Goal: Navigation & Orientation: Find specific page/section

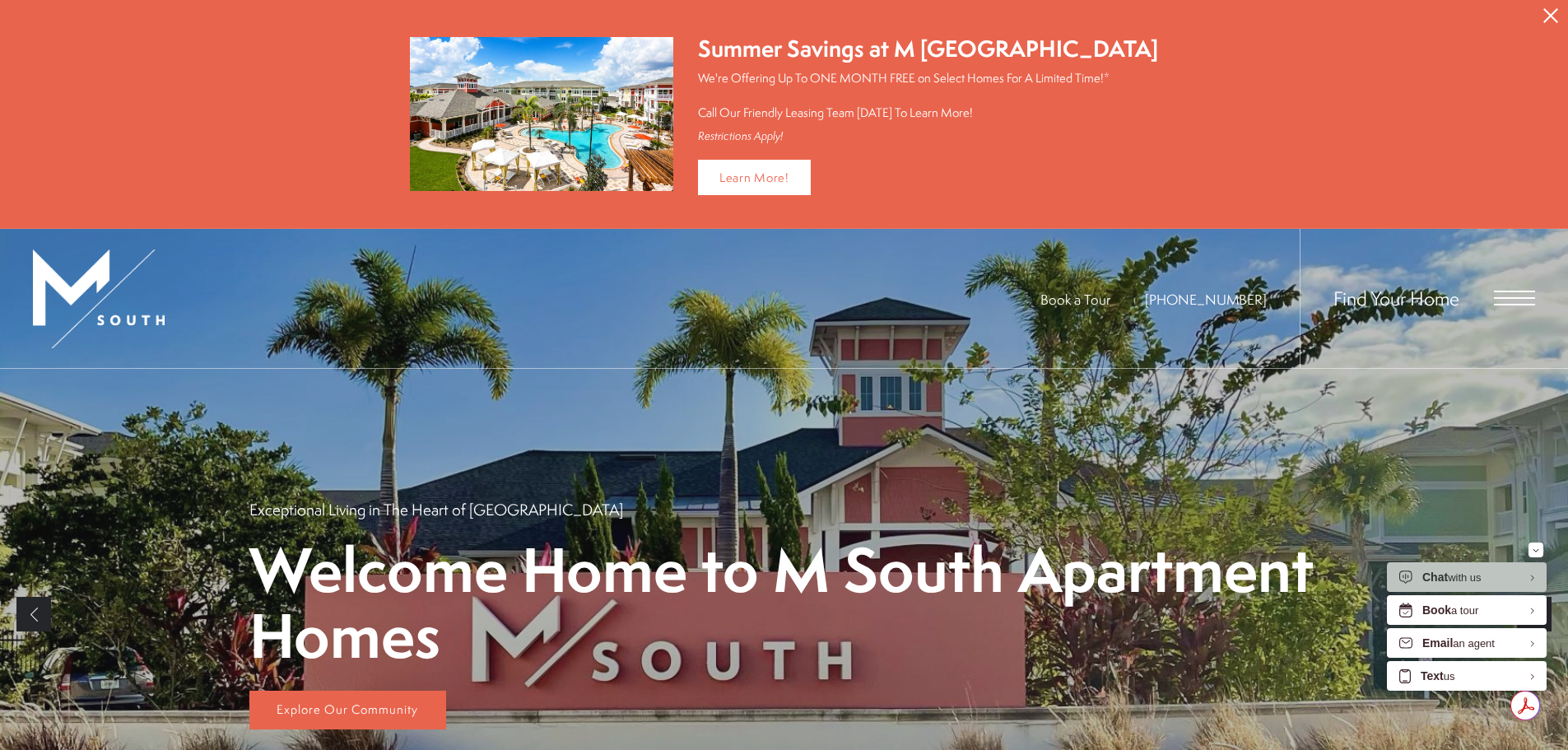
click at [1543, 12] on icon "Close Alert" at bounding box center [1551, 16] width 15 height 15
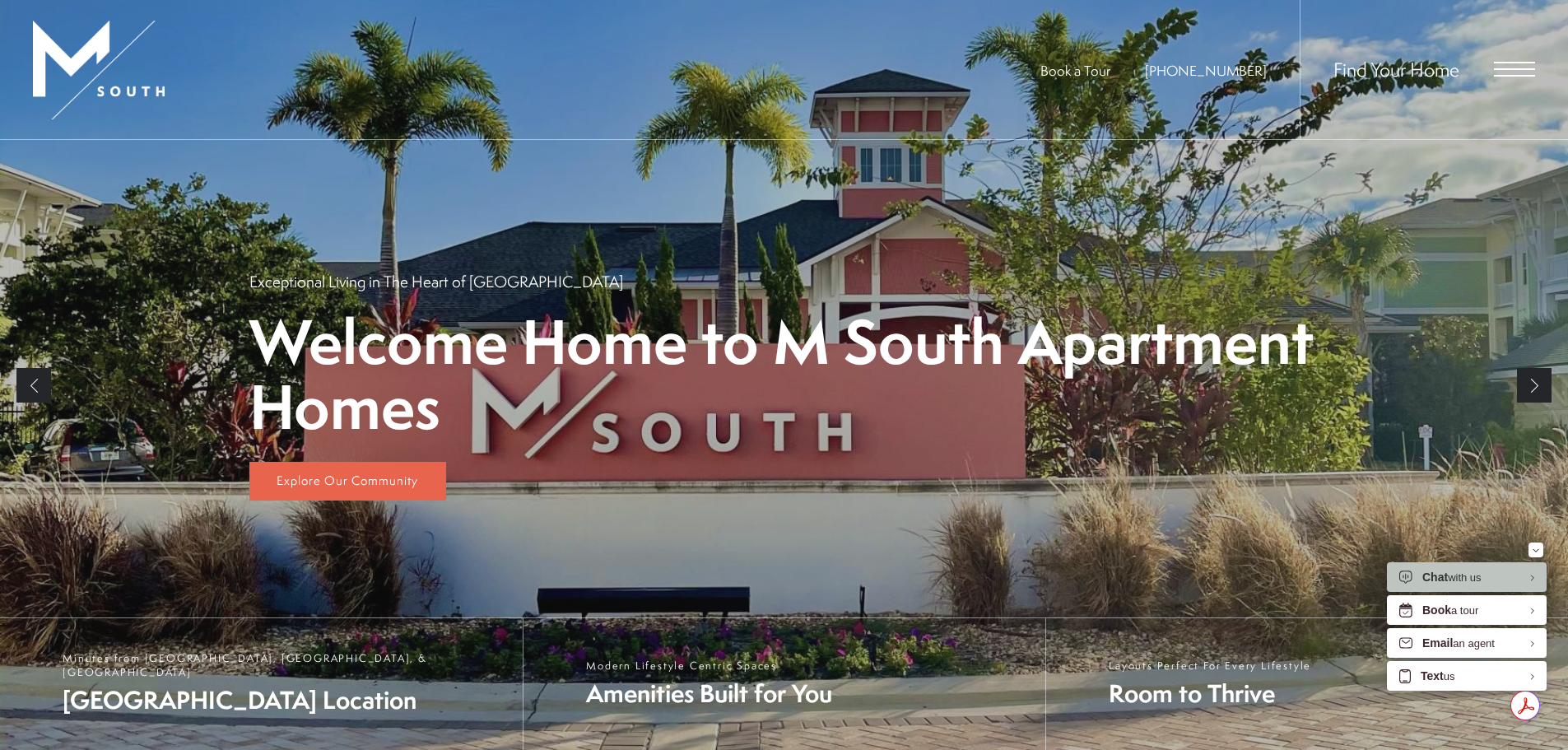
click at [1527, 390] on link "Next" at bounding box center [1534, 385] width 35 height 35
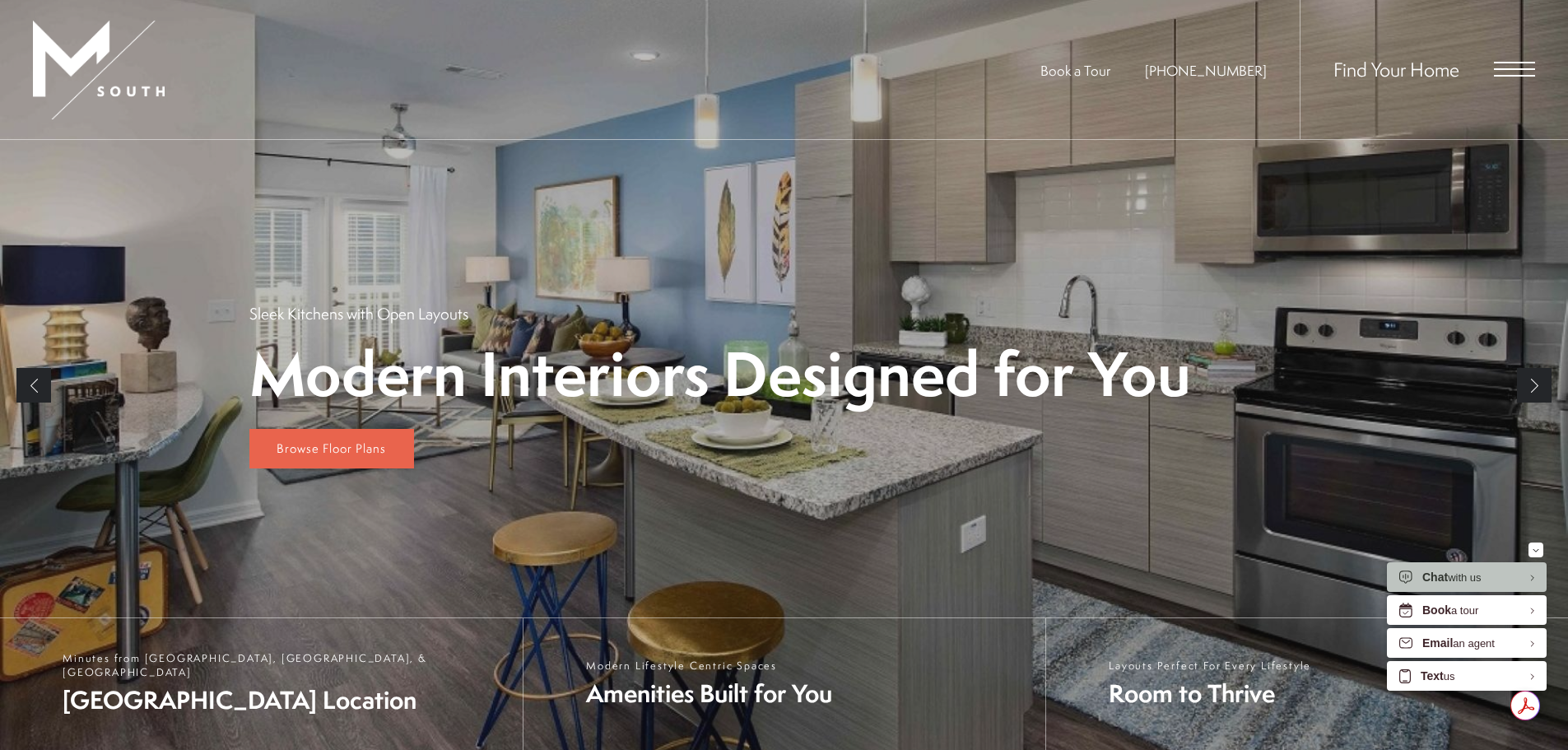
click at [1527, 390] on link "Next" at bounding box center [1534, 385] width 35 height 35
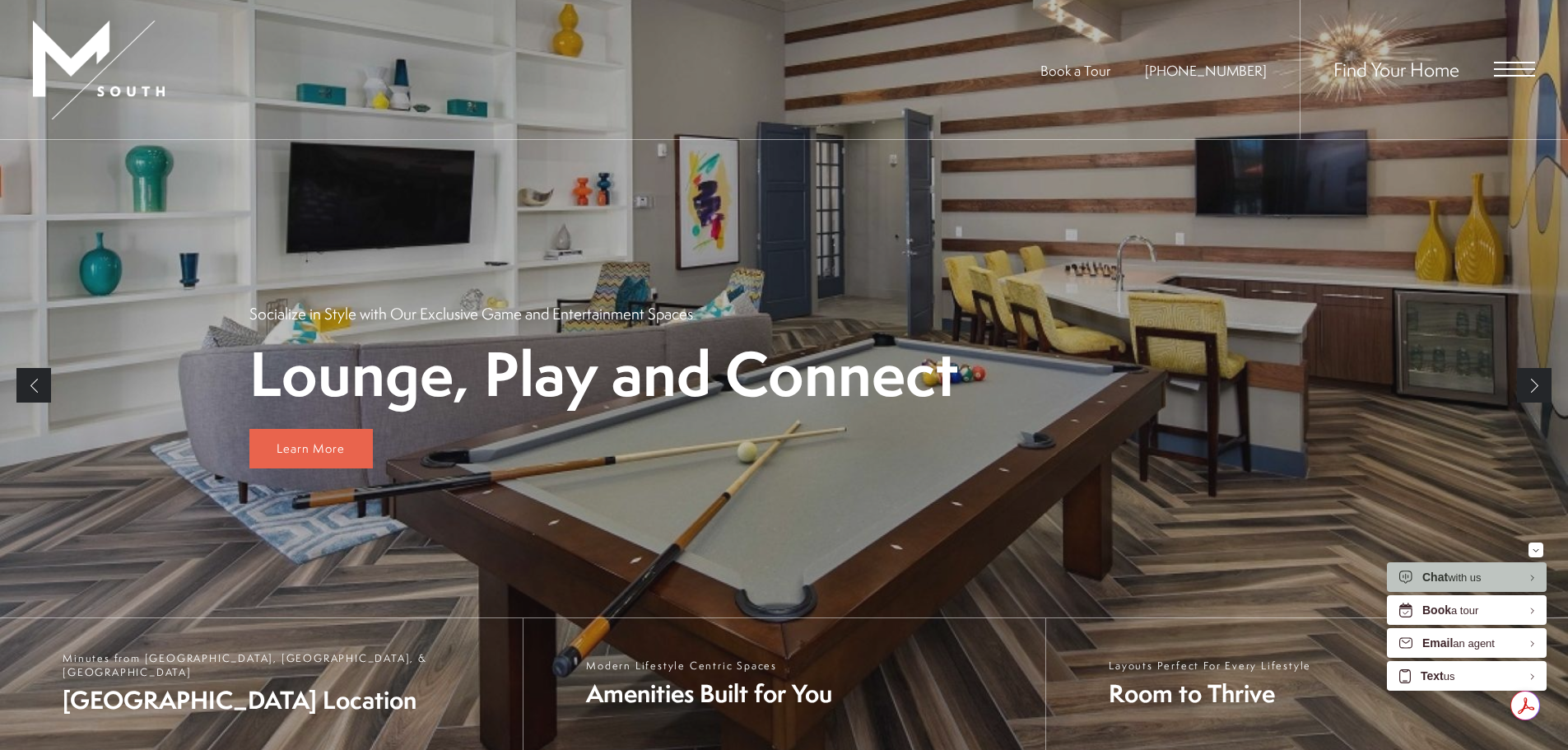
click at [1527, 390] on link "Next" at bounding box center [1534, 385] width 35 height 35
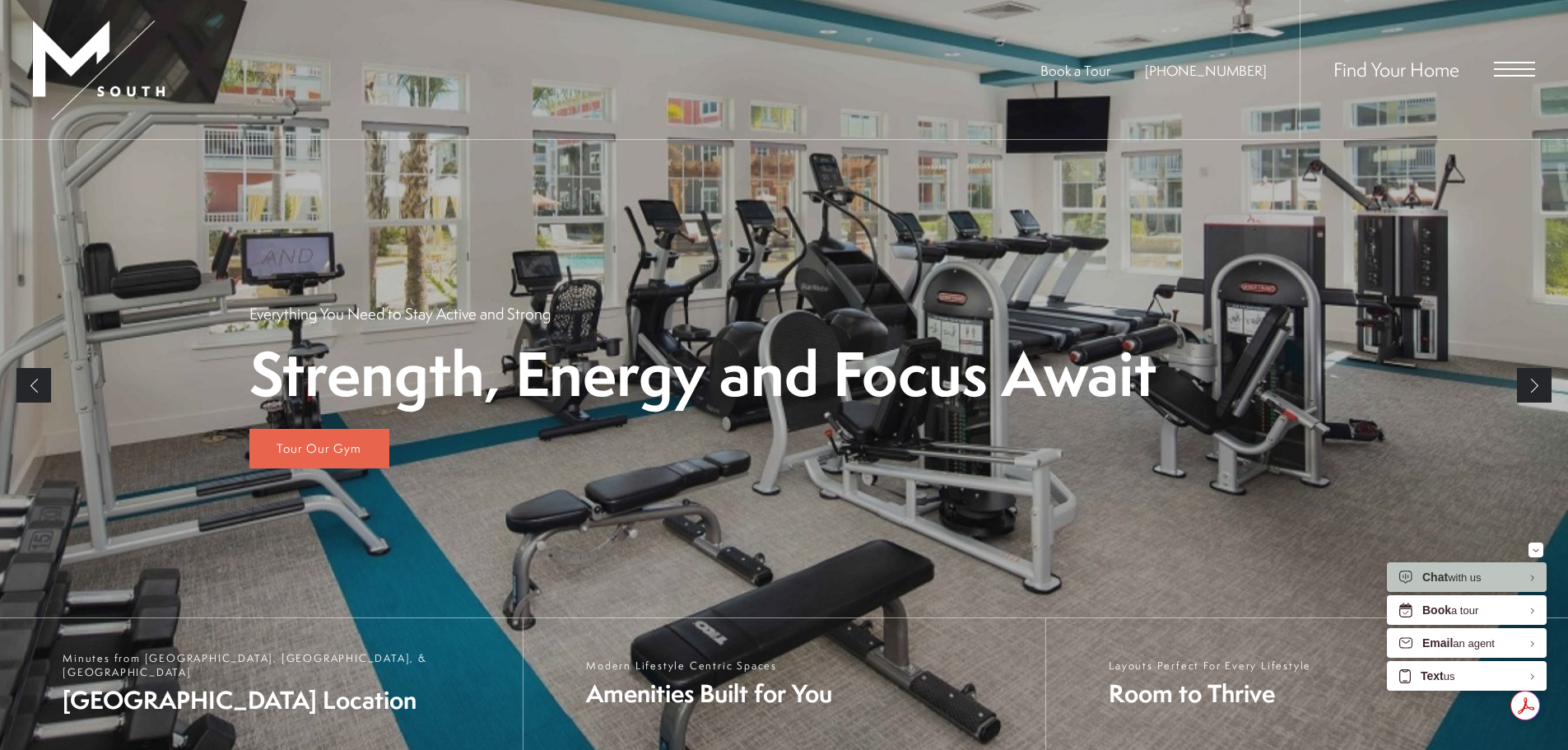
click at [1527, 390] on link "Next" at bounding box center [1534, 385] width 35 height 35
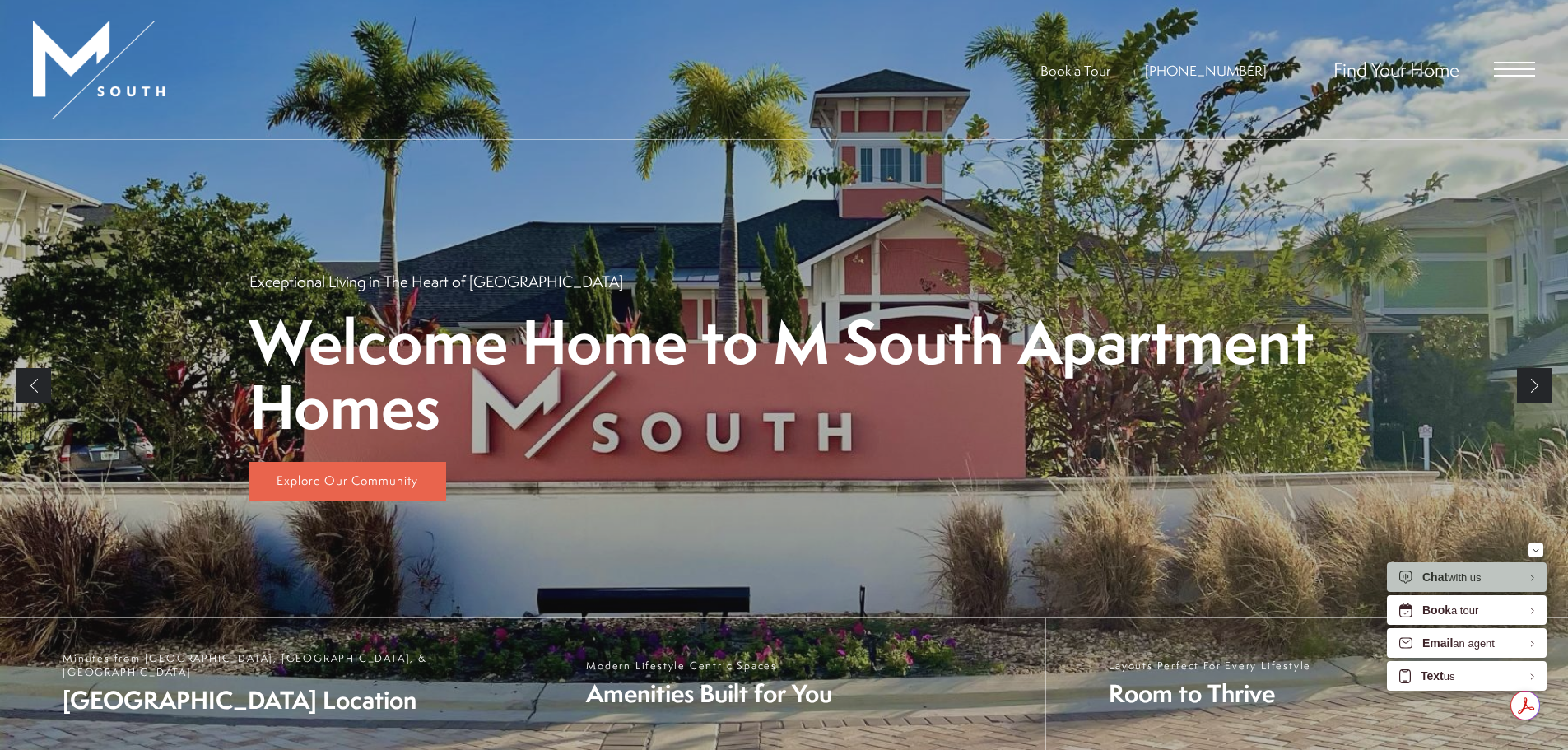
click at [1527, 390] on link "Next" at bounding box center [1534, 385] width 35 height 35
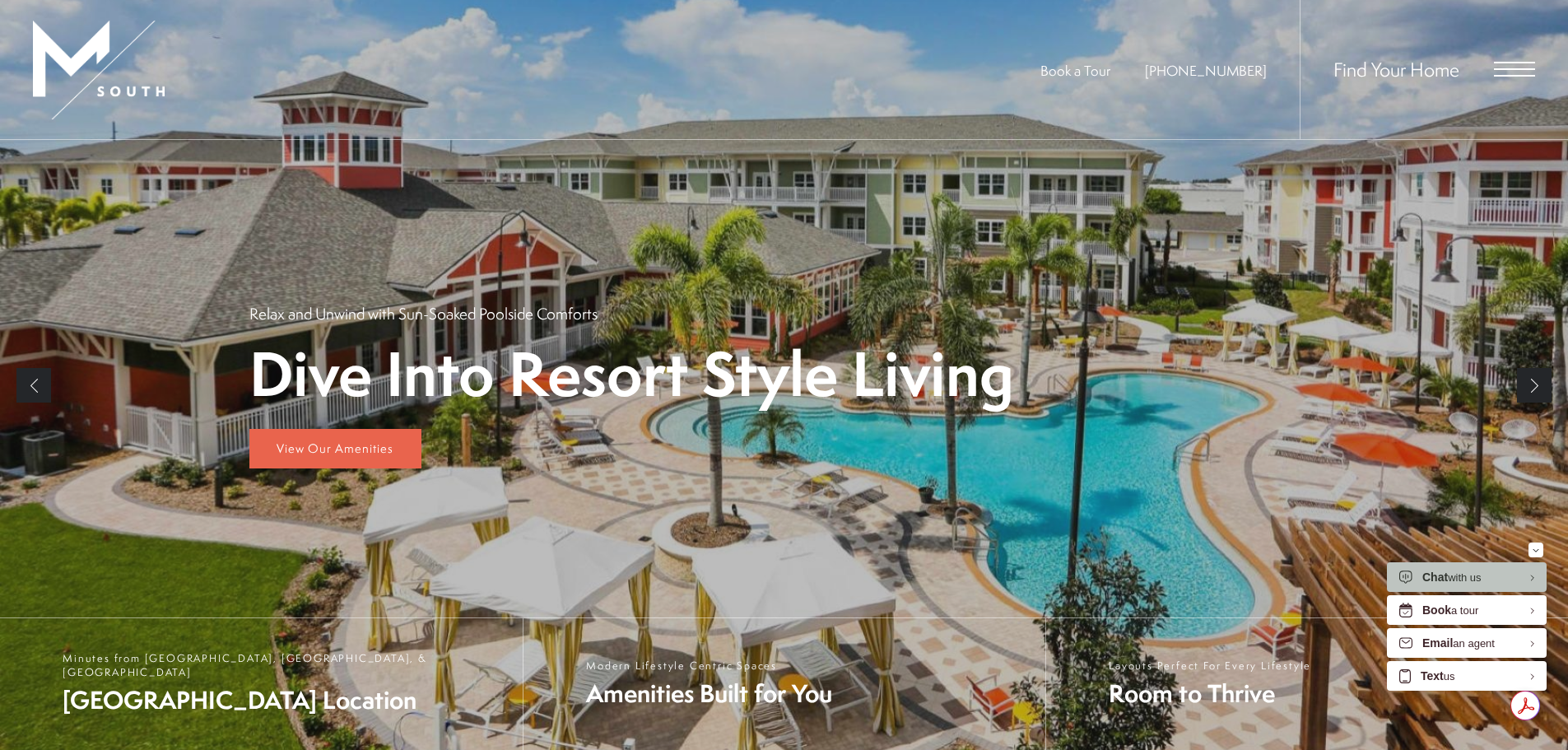
click at [1537, 386] on link "Next" at bounding box center [1534, 385] width 35 height 35
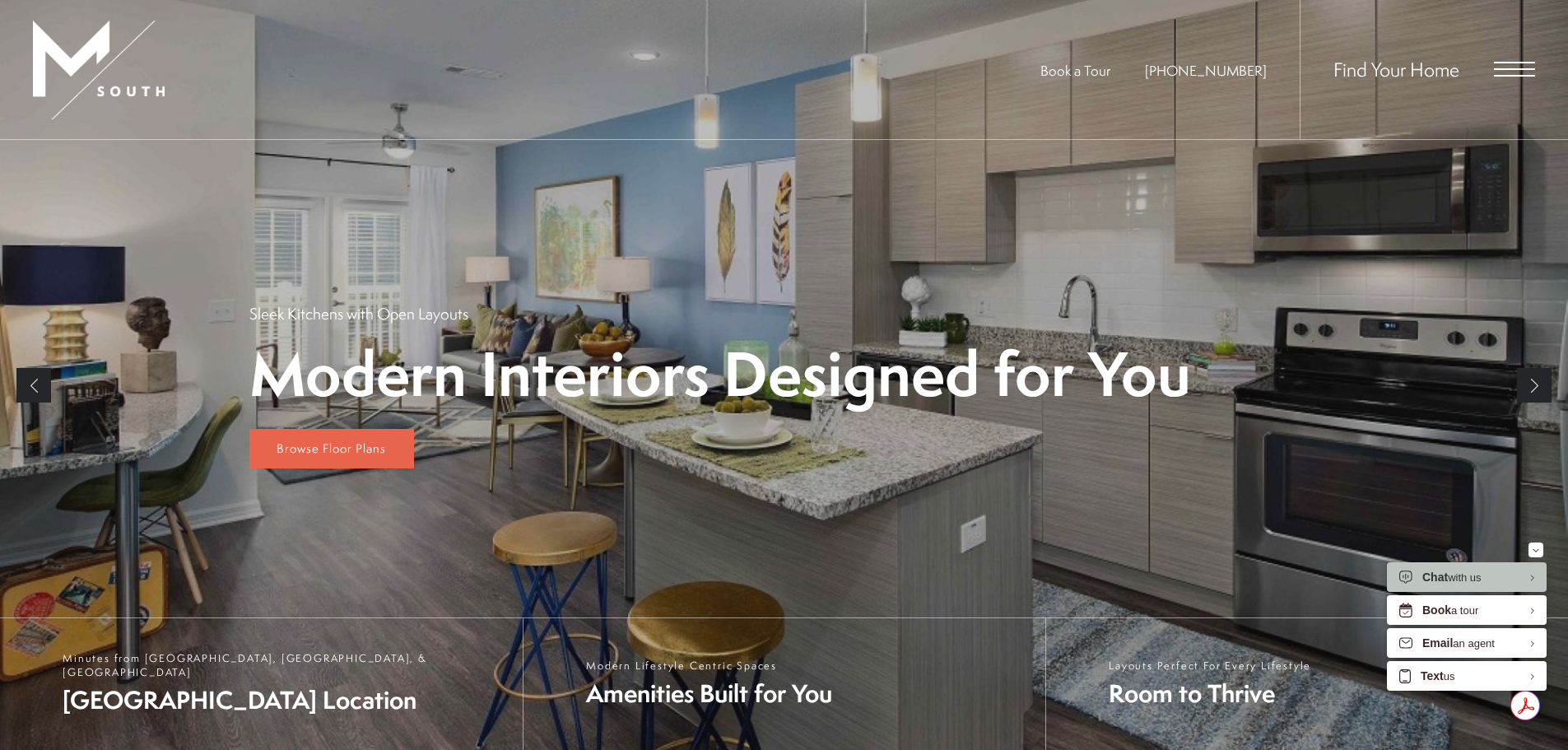
click at [1537, 386] on link "Next" at bounding box center [1534, 385] width 35 height 35
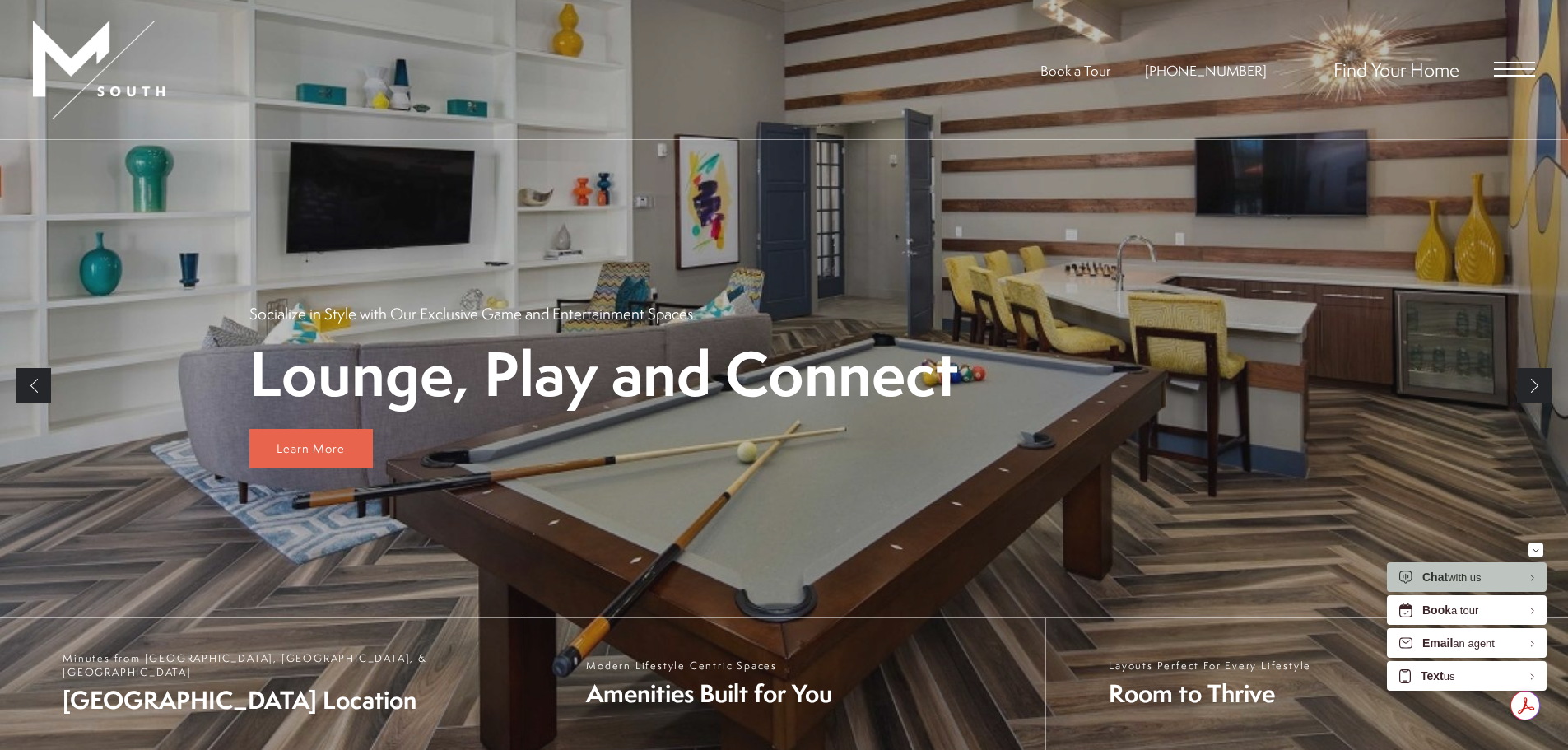
click at [1537, 386] on link "Next" at bounding box center [1534, 385] width 35 height 35
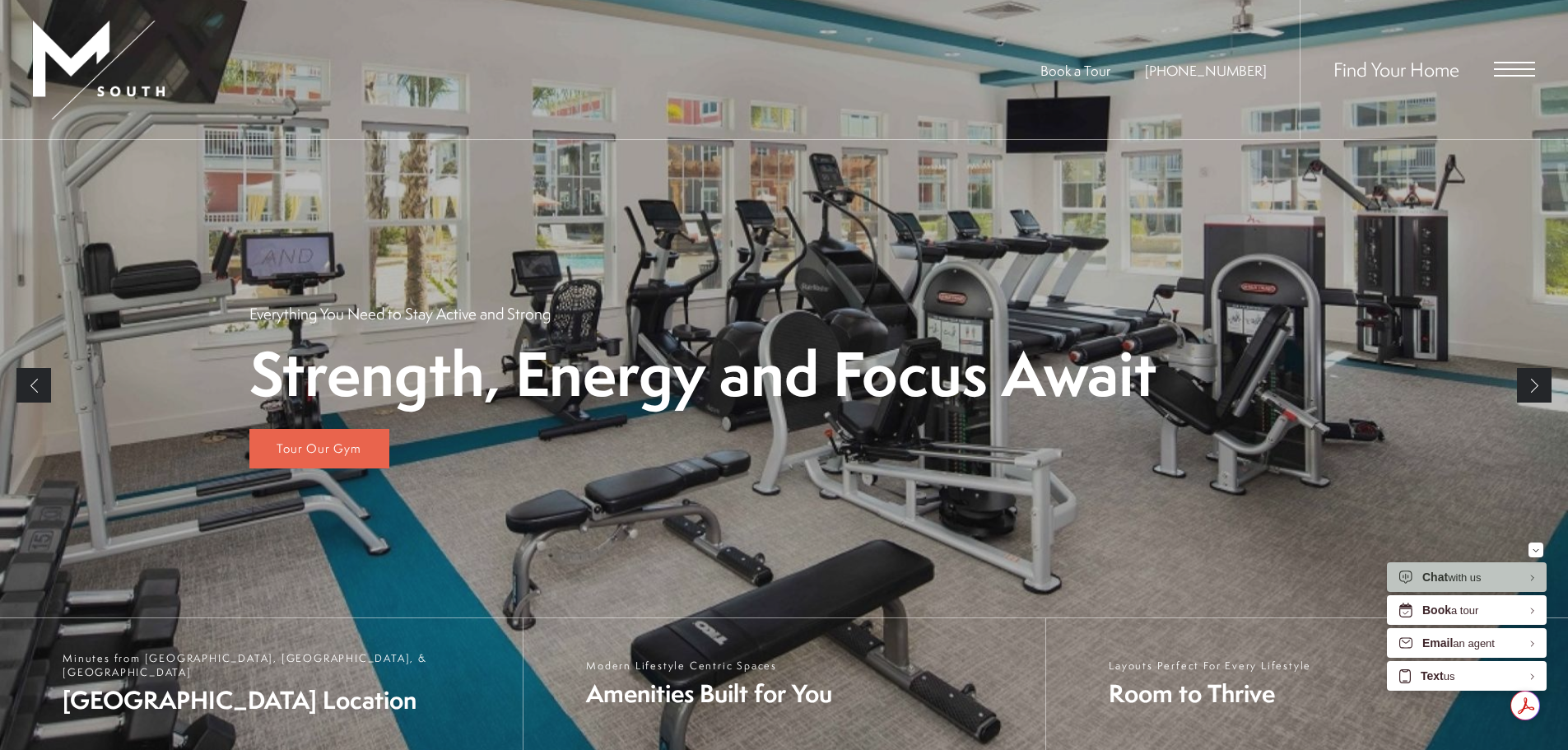
click at [1537, 386] on link "Next" at bounding box center [1534, 385] width 35 height 35
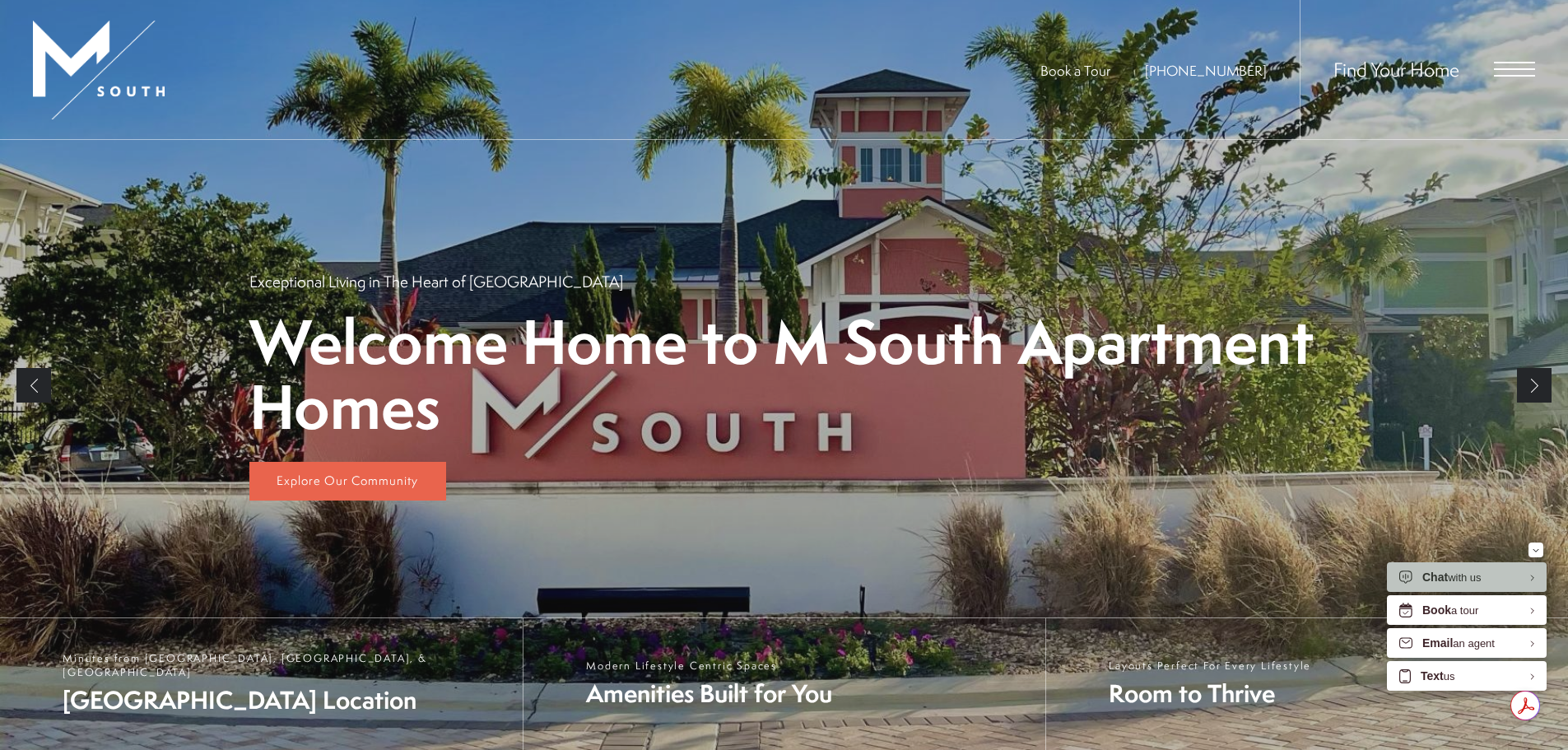
click at [26, 389] on link "Previous" at bounding box center [34, 385] width 35 height 35
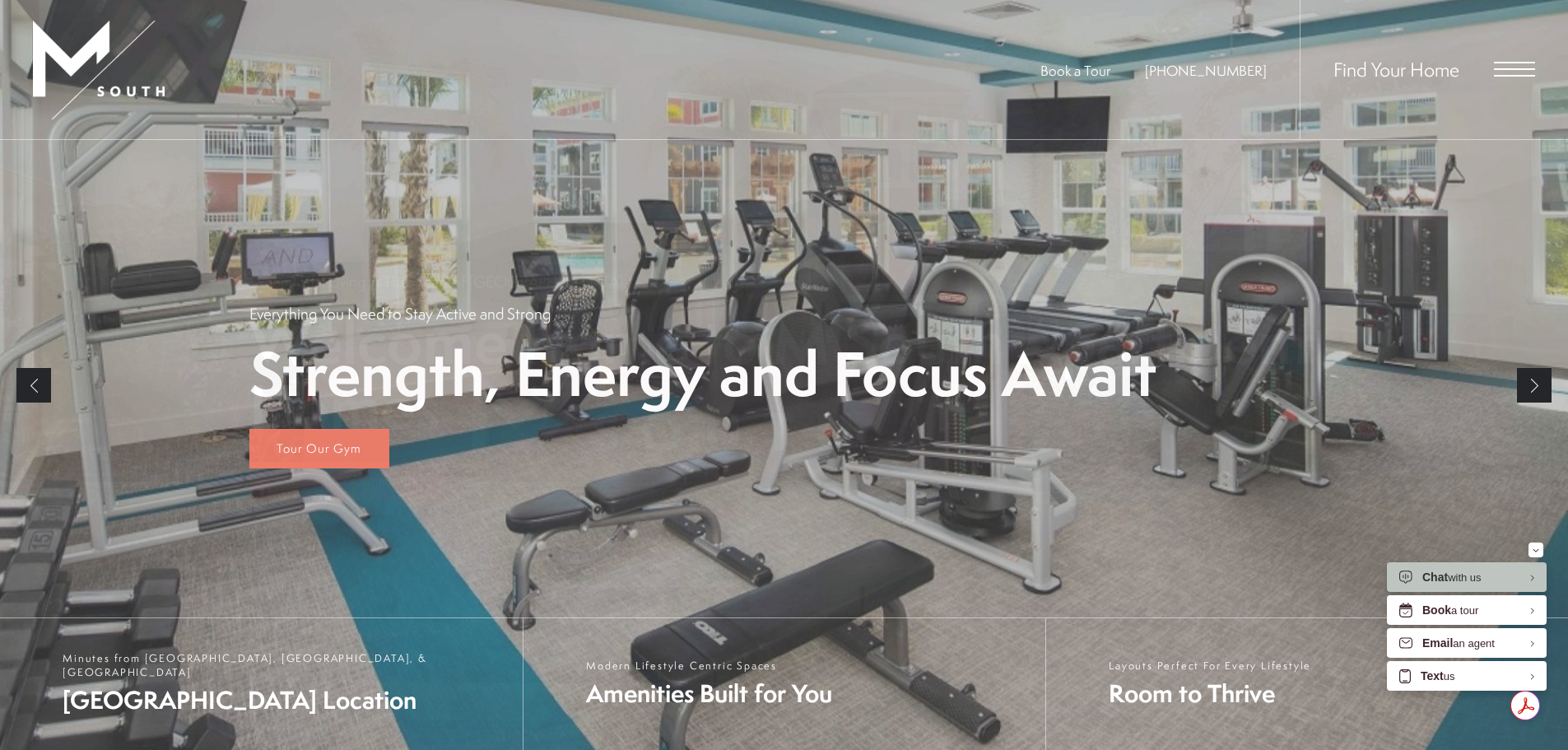
click at [26, 388] on link "Previous" at bounding box center [34, 385] width 35 height 35
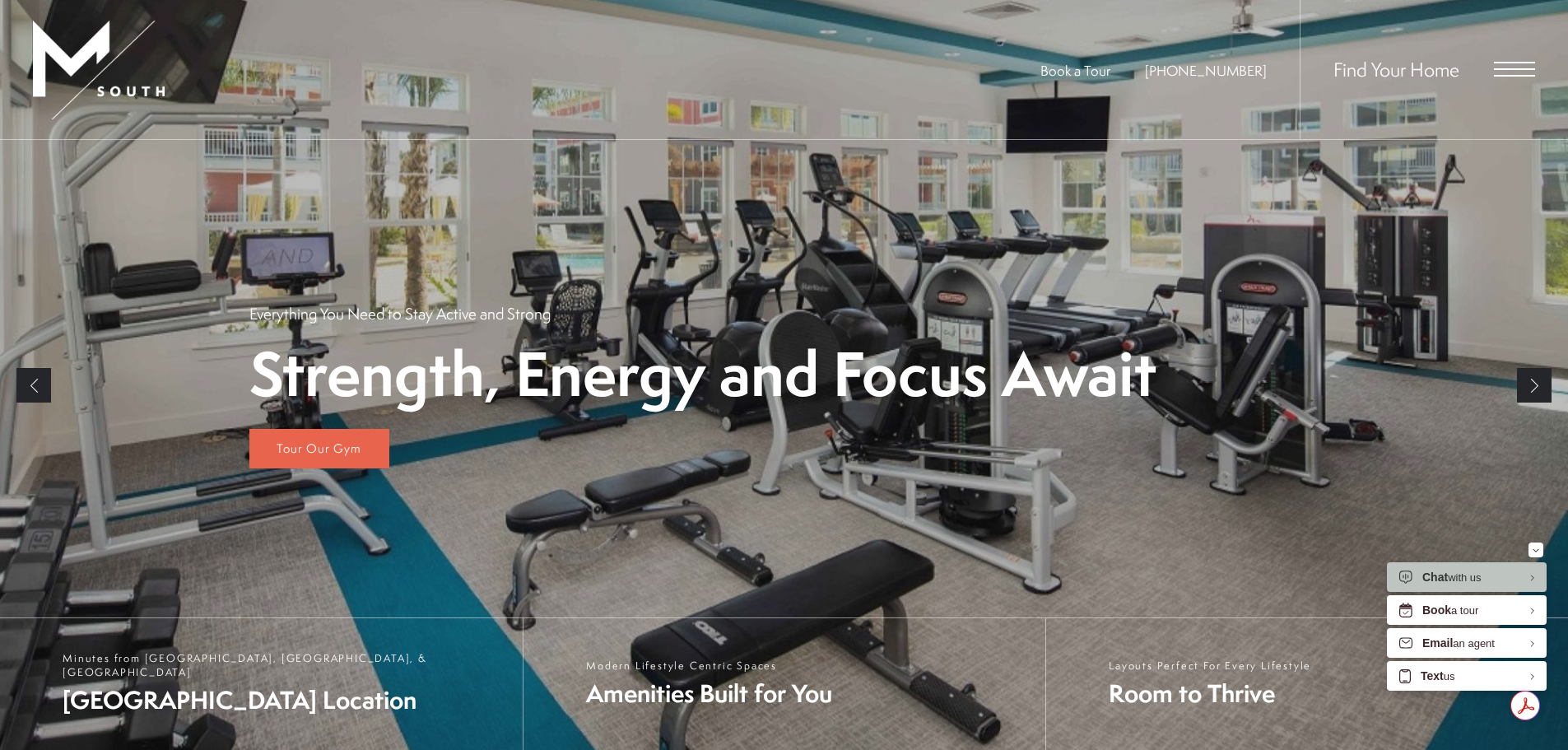
click at [40, 389] on link "Previous" at bounding box center [34, 385] width 35 height 35
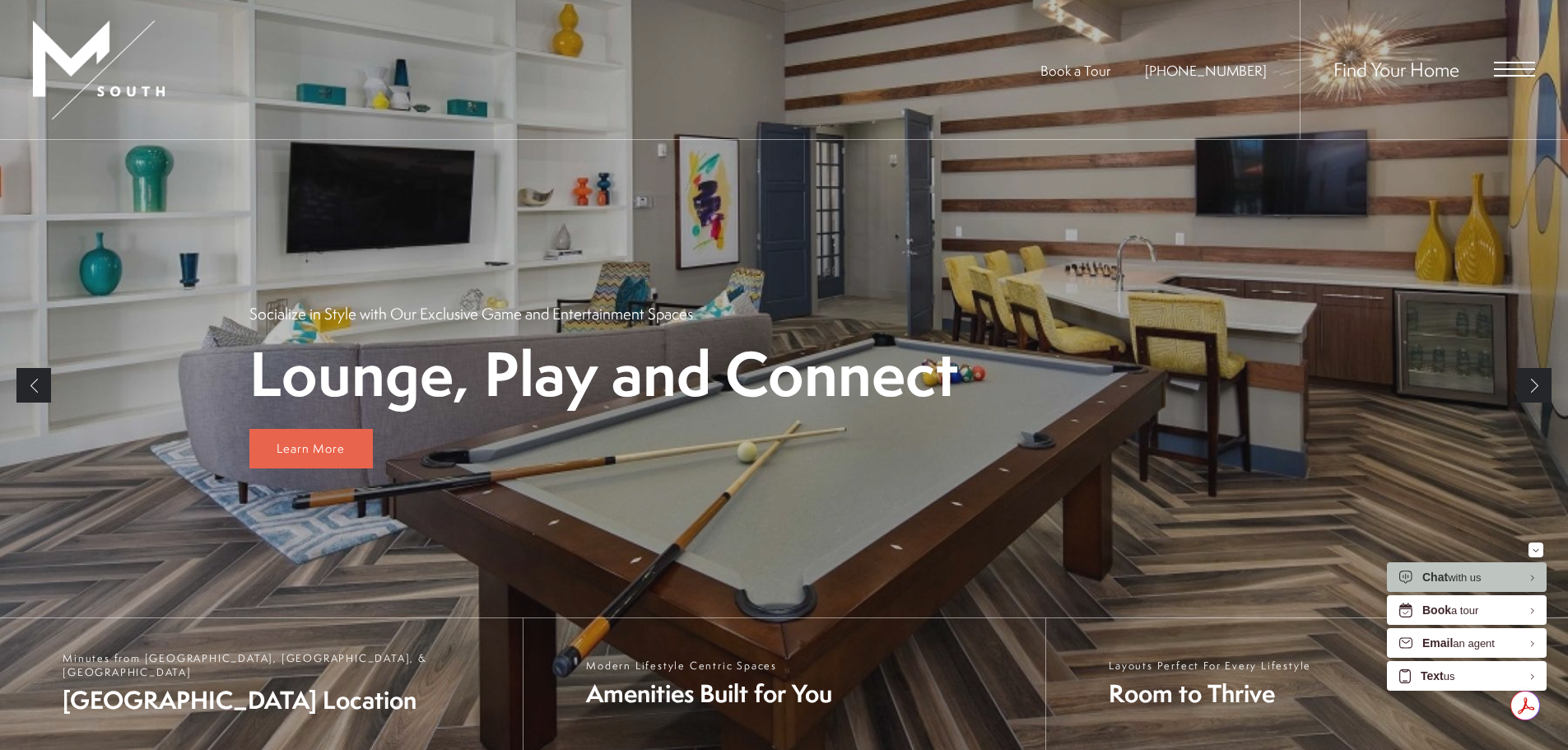
click at [39, 386] on link "Previous" at bounding box center [34, 385] width 35 height 35
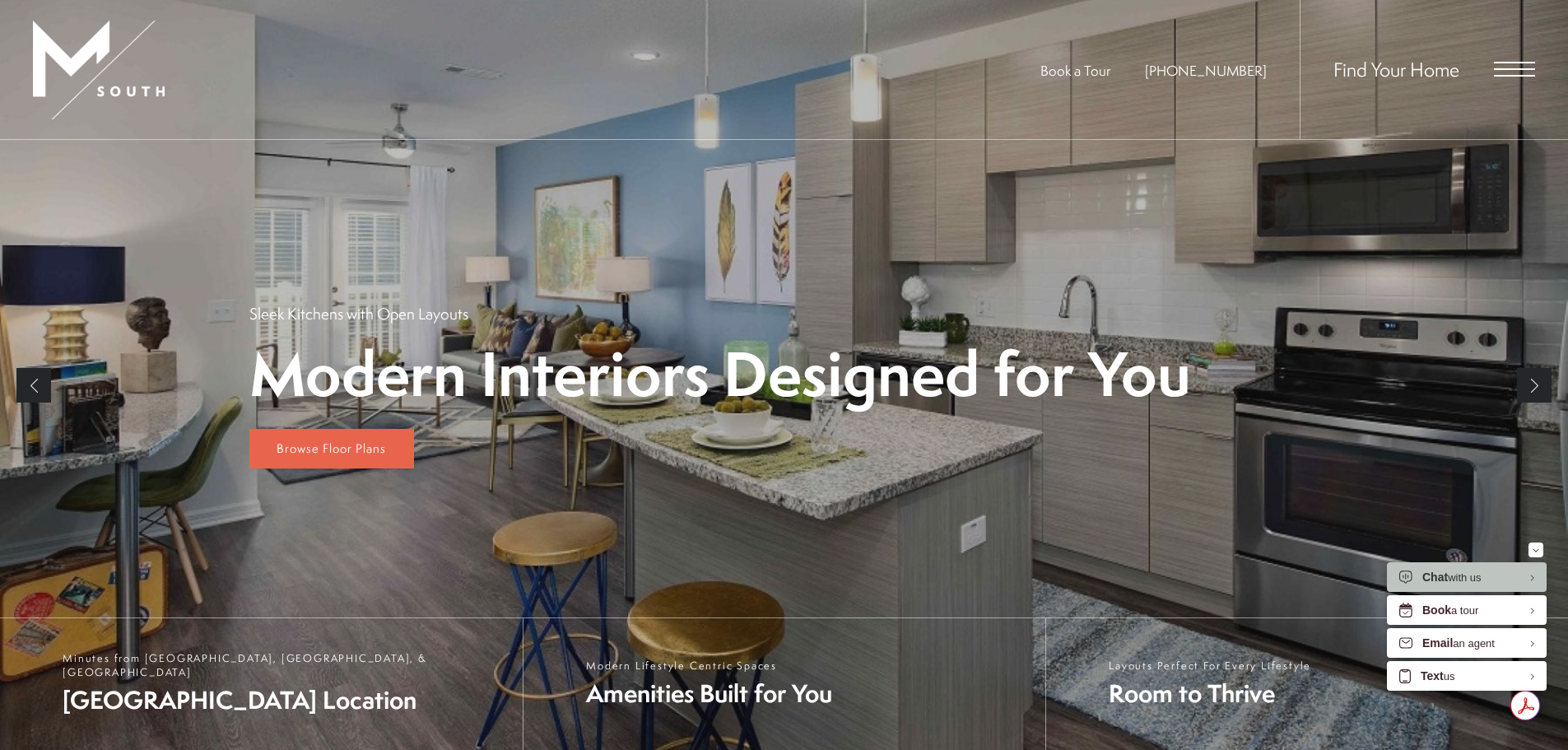
click at [39, 386] on link "Previous" at bounding box center [34, 385] width 35 height 35
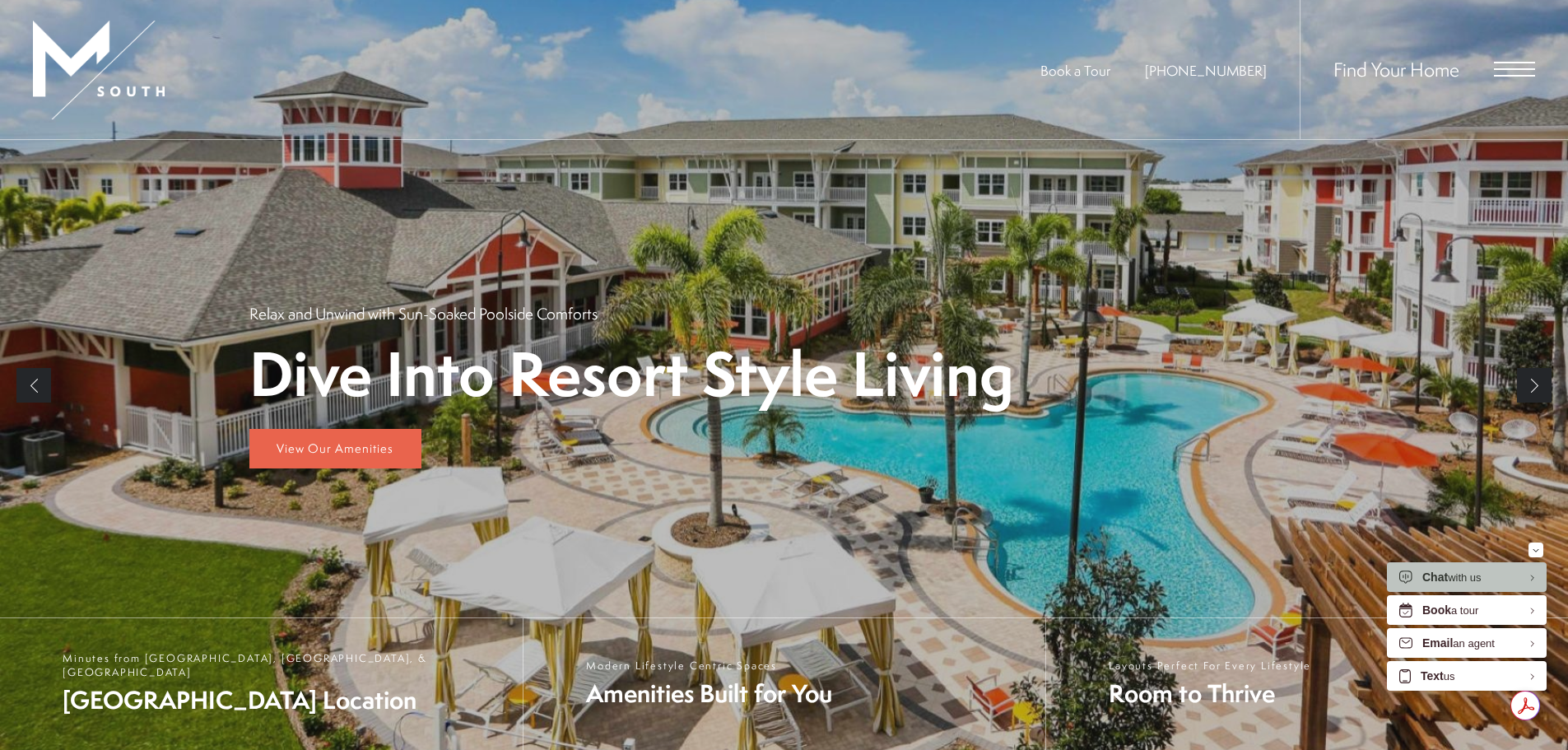
click at [39, 386] on link "Previous" at bounding box center [34, 385] width 35 height 35
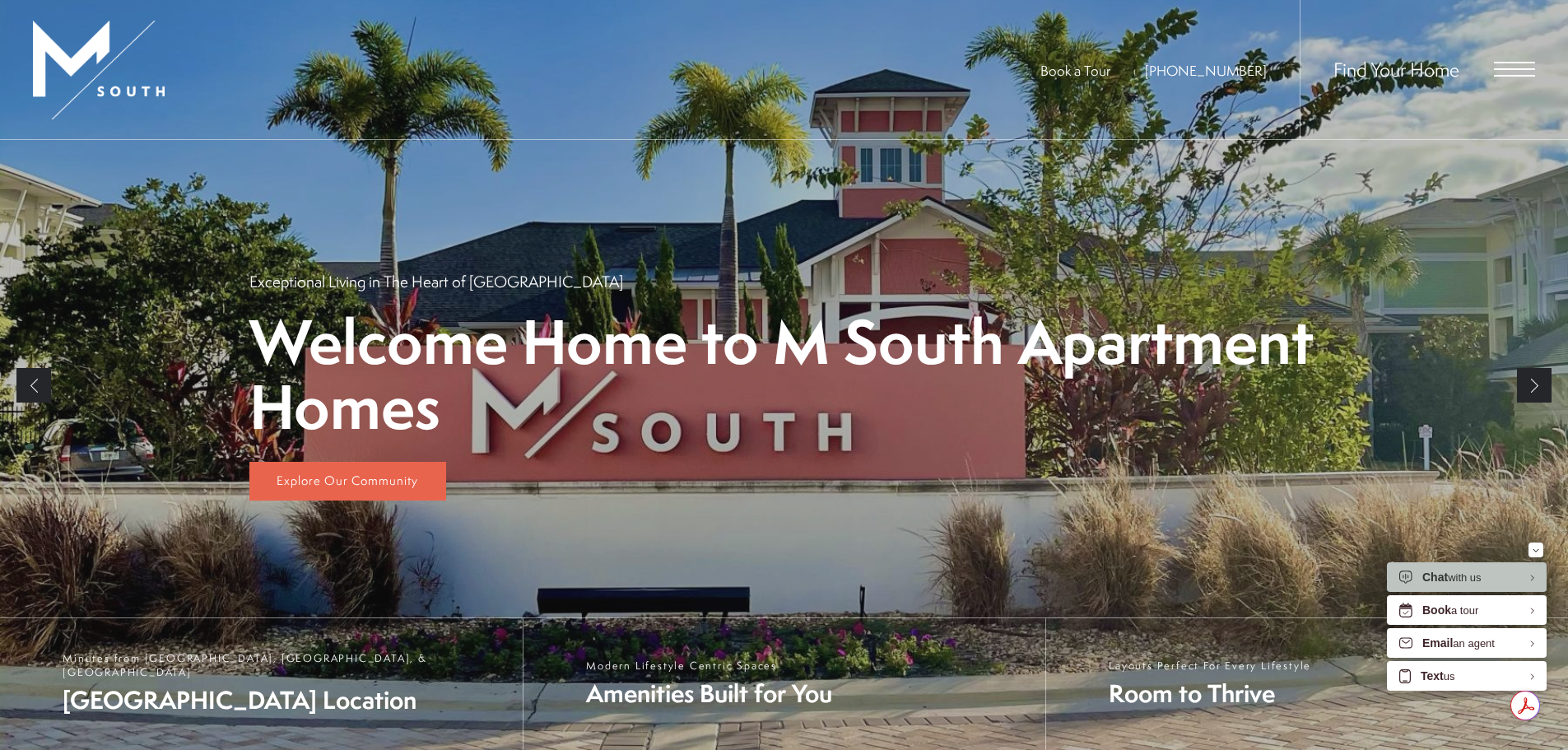
click at [38, 386] on link "Previous" at bounding box center [34, 385] width 35 height 35
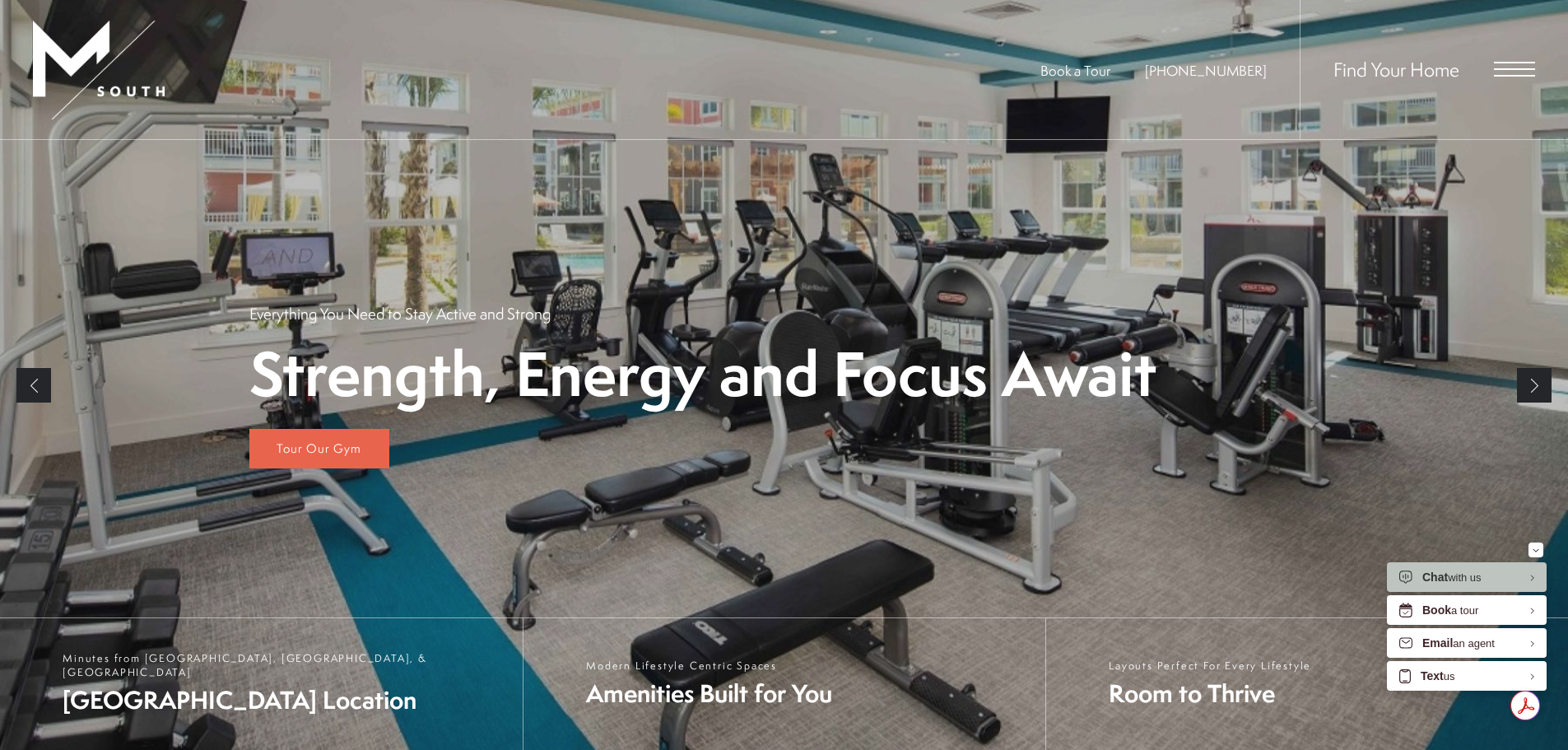
click at [38, 386] on link "Previous" at bounding box center [34, 385] width 35 height 35
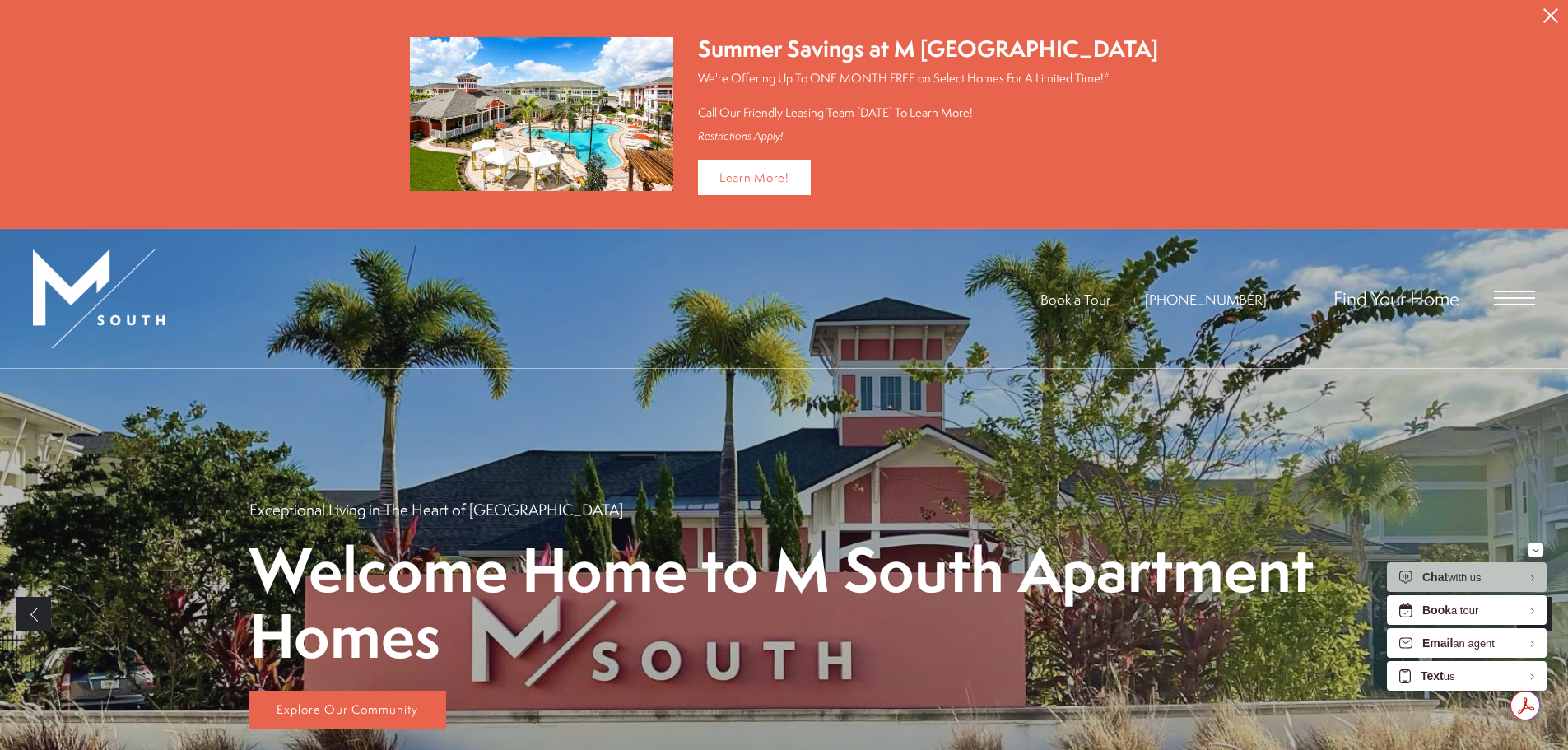
click at [1551, 15] on icon "Close Alert" at bounding box center [1551, 16] width 15 height 15
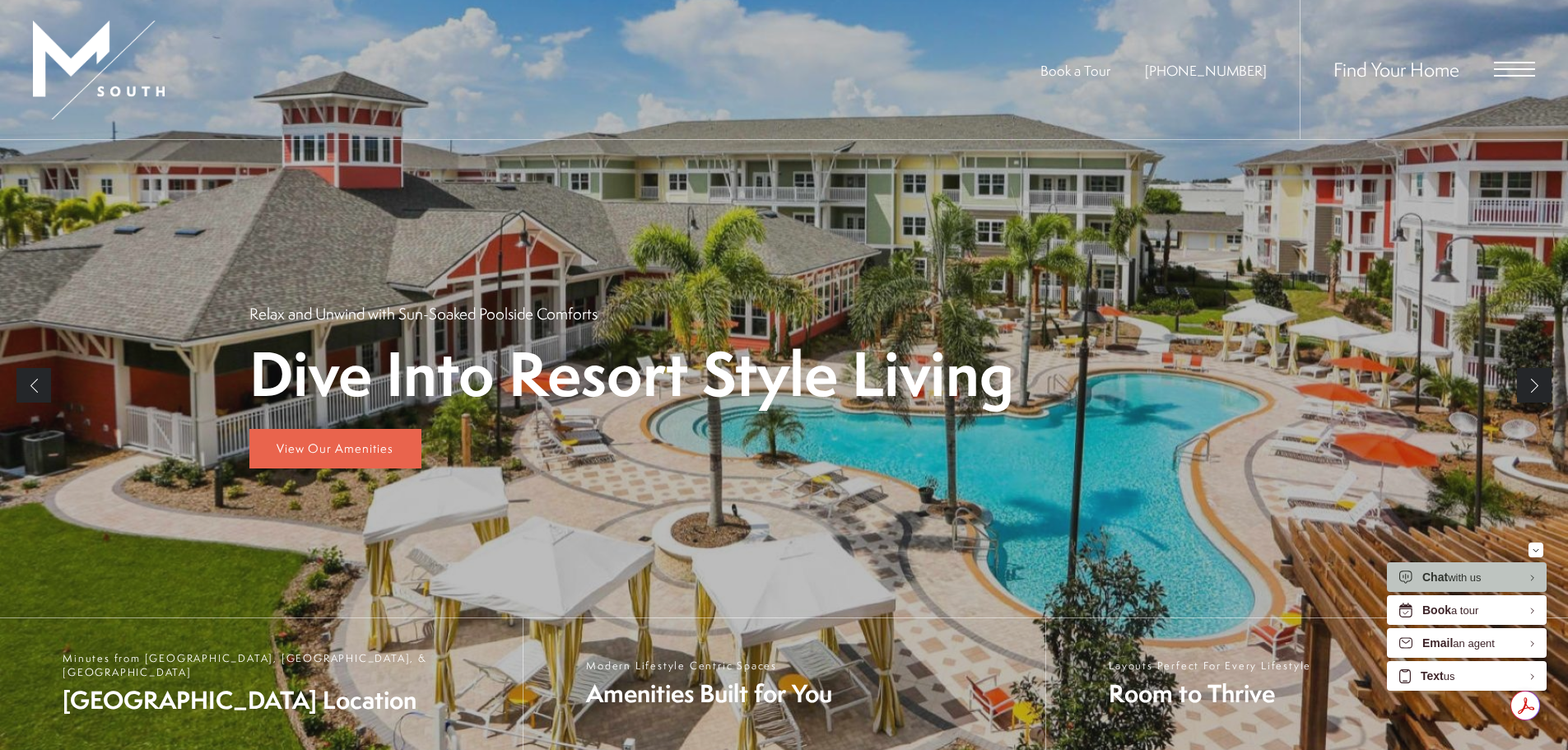
click at [1533, 391] on link "Next" at bounding box center [1534, 385] width 35 height 35
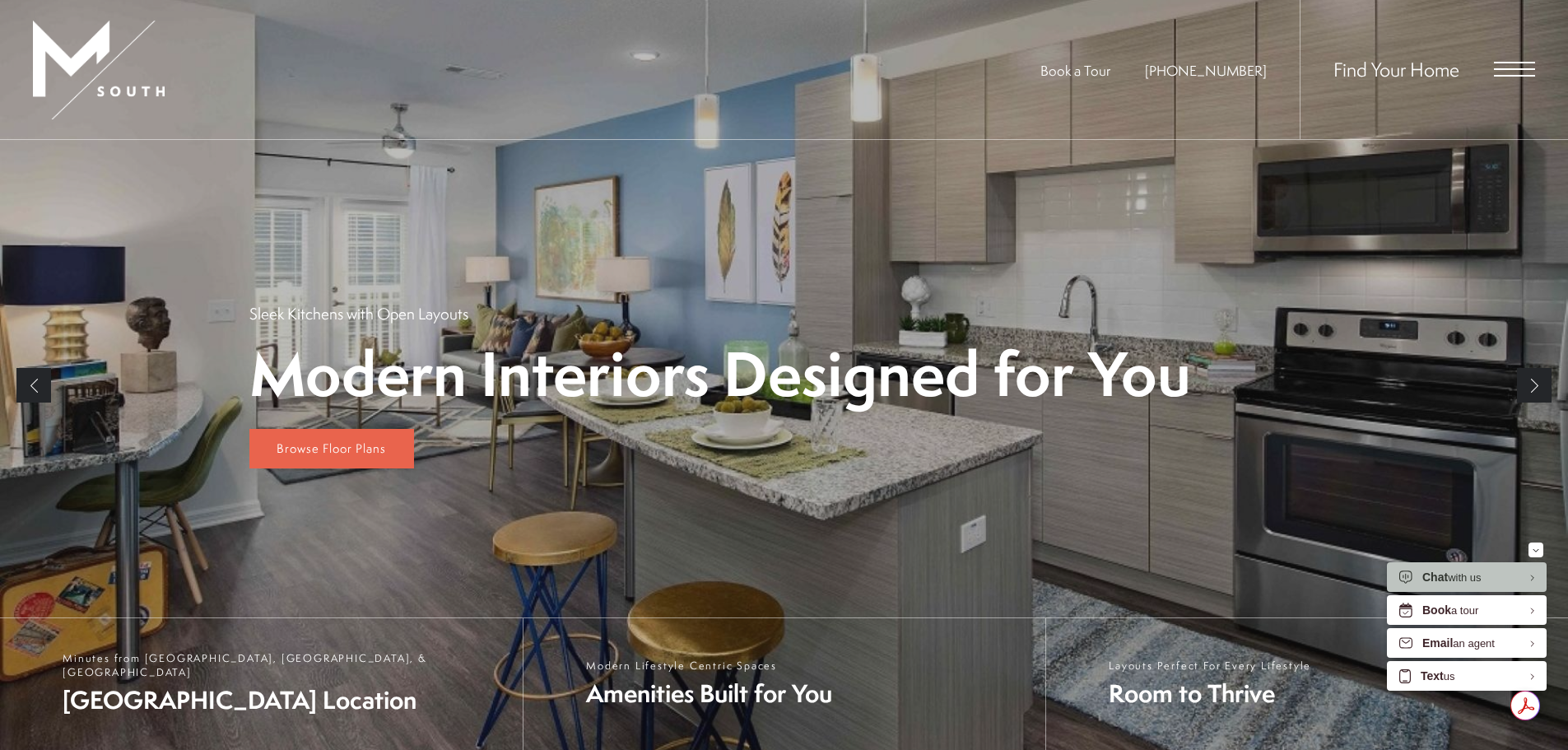
click at [1533, 391] on link "Next" at bounding box center [1534, 385] width 35 height 35
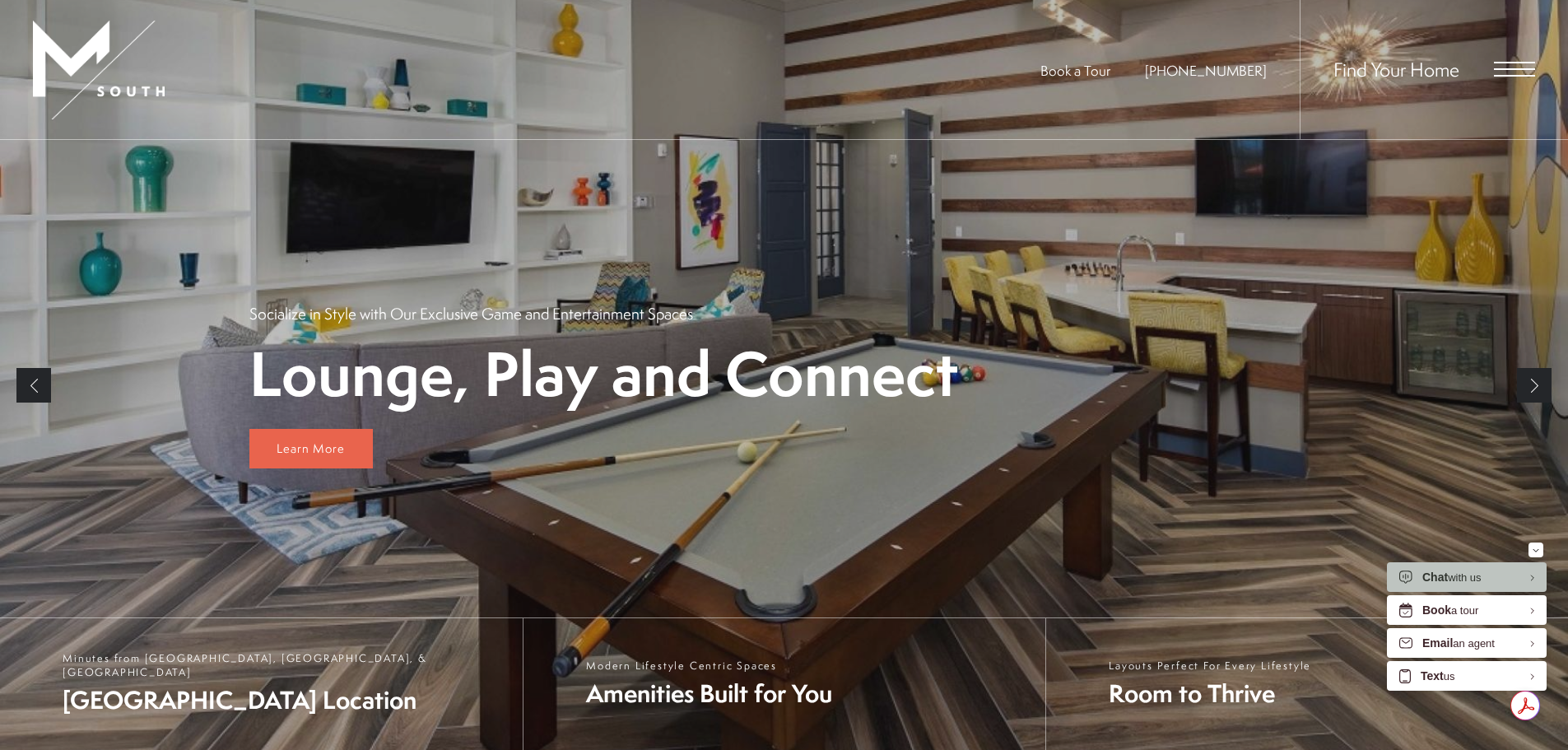
click at [1533, 391] on link "Next" at bounding box center [1534, 385] width 35 height 35
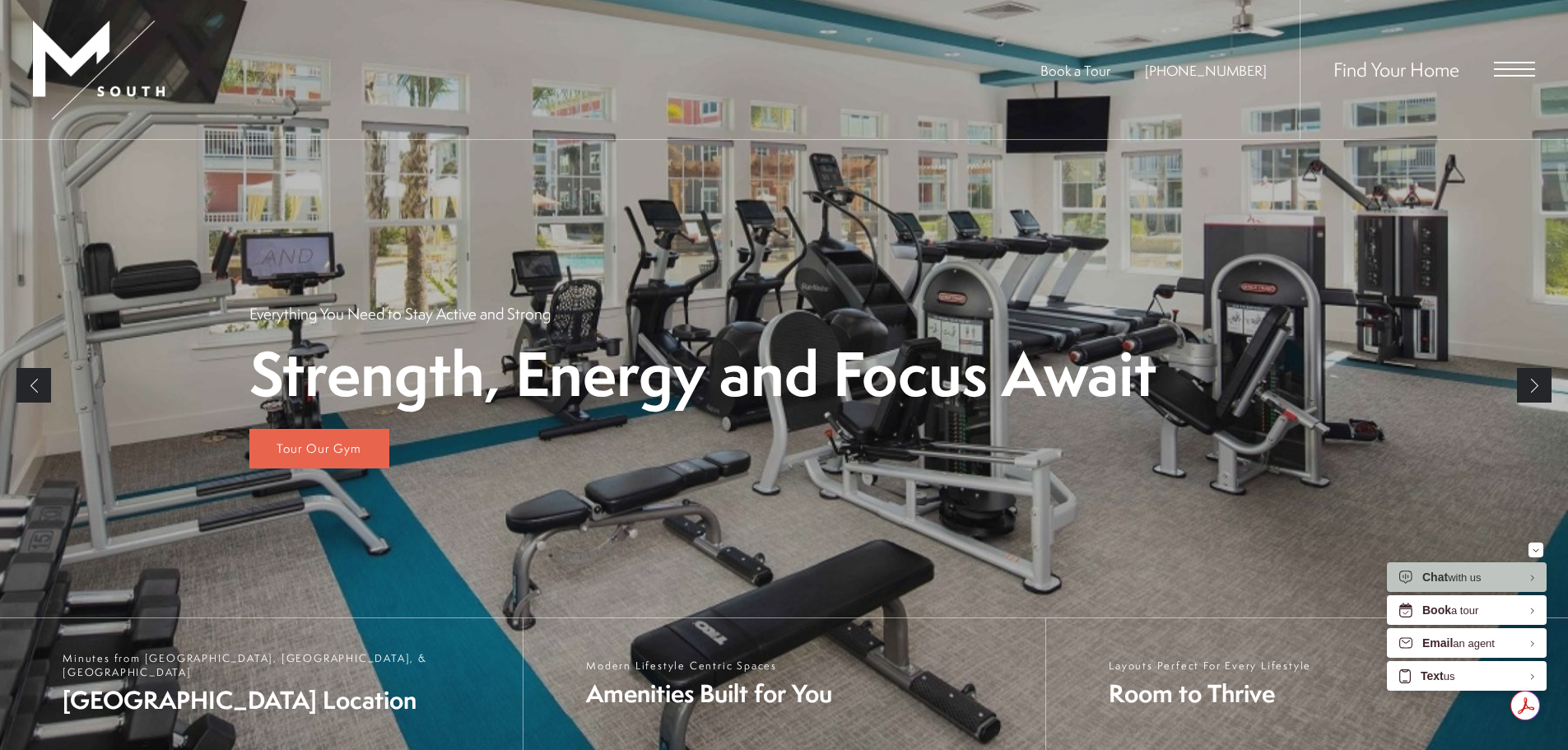
click at [1533, 391] on link "Next" at bounding box center [1534, 385] width 35 height 35
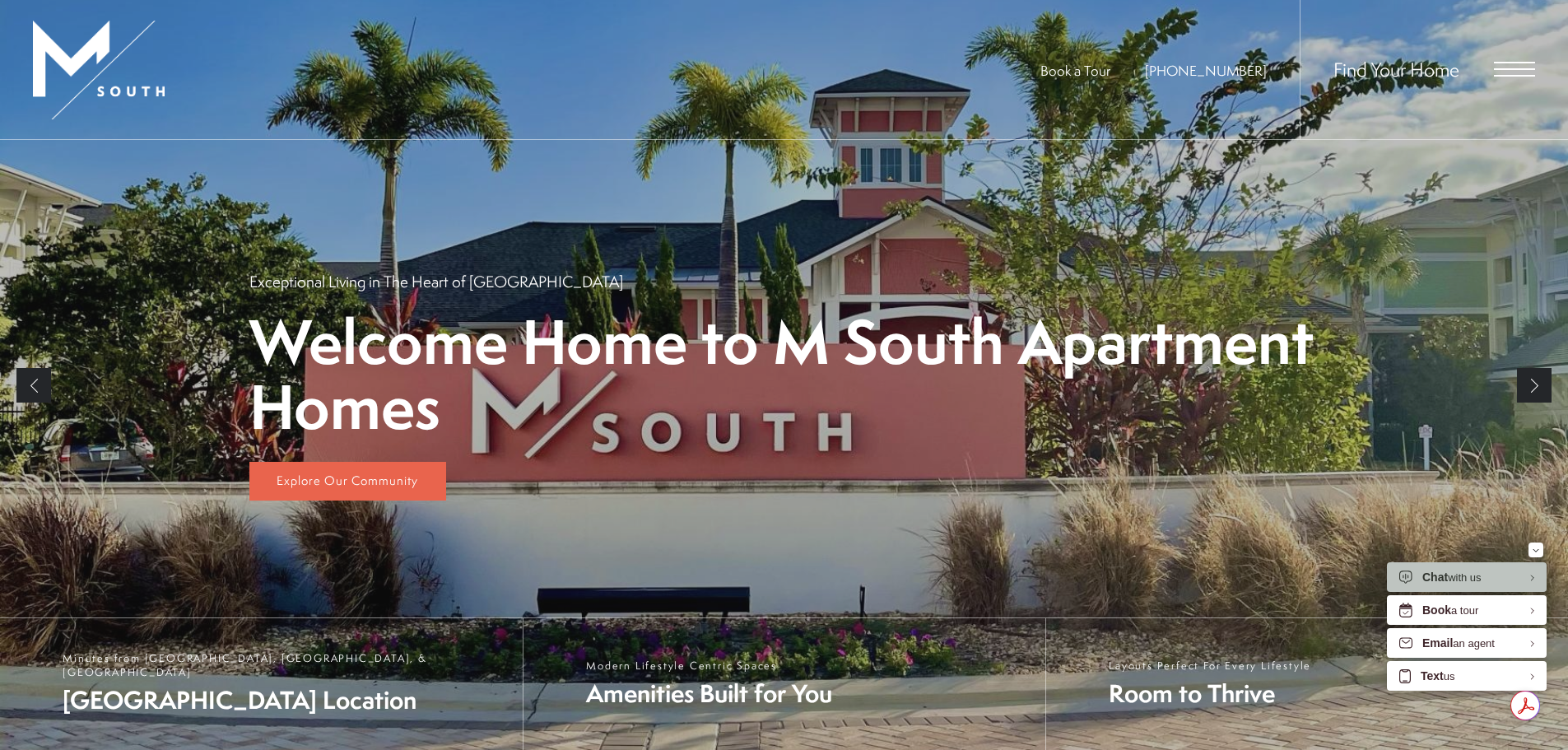
click at [1533, 391] on link "Next" at bounding box center [1534, 385] width 35 height 35
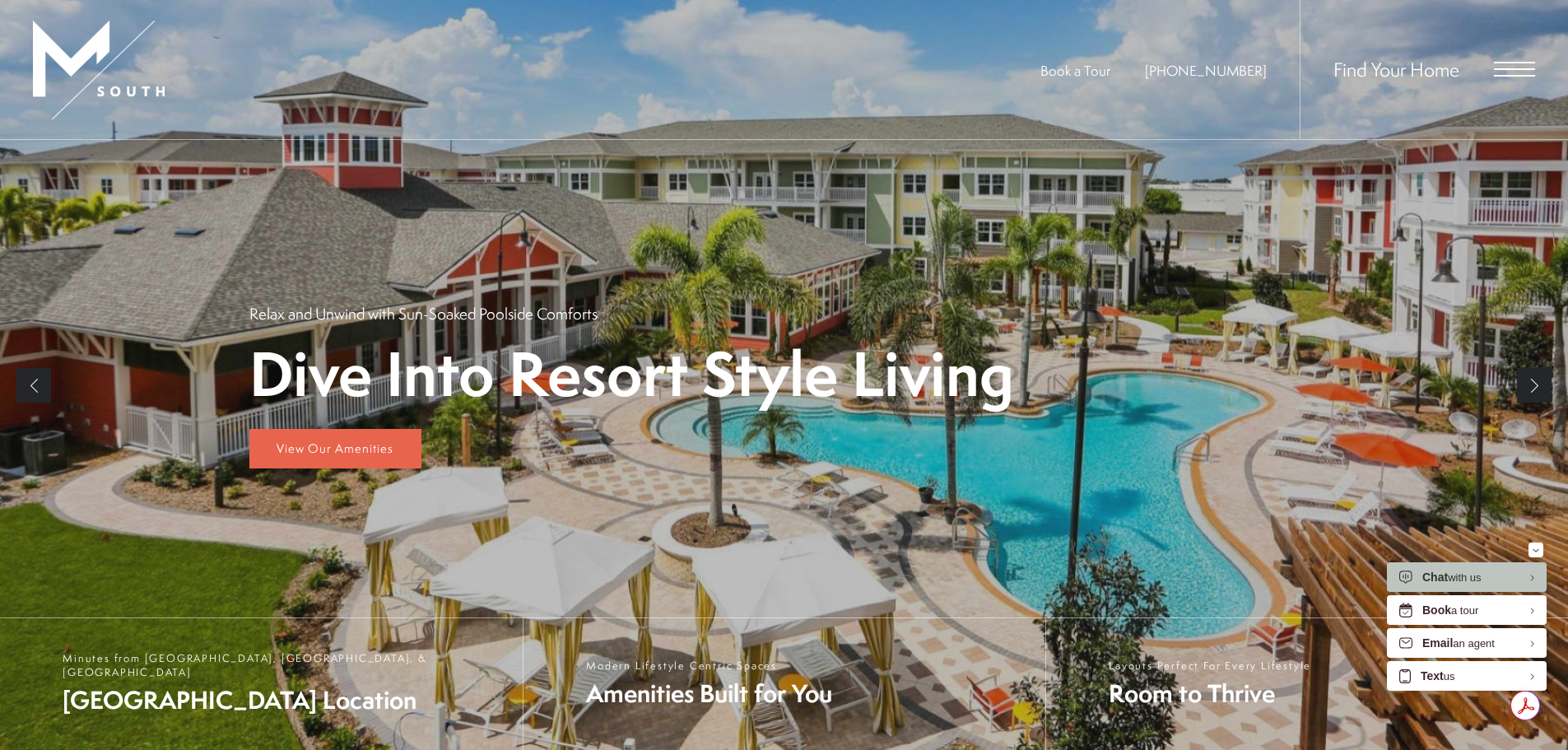
click at [1533, 391] on link "Next" at bounding box center [1534, 385] width 35 height 35
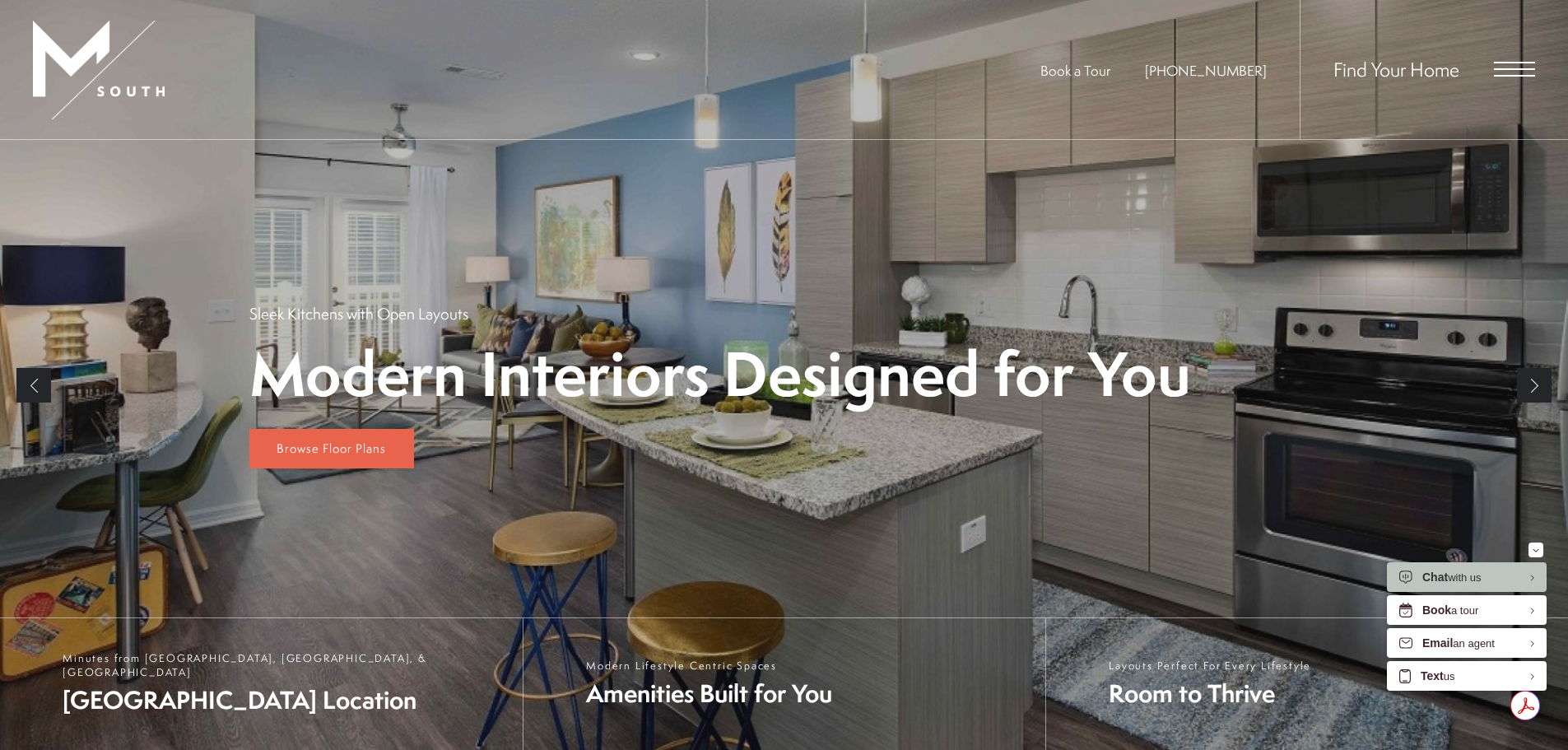
click at [1245, 349] on div "Modern Interiors Designed for You Sleek Kitchens with Open Layouts" at bounding box center [785, 354] width 1070 height 103
